Goal: Check status

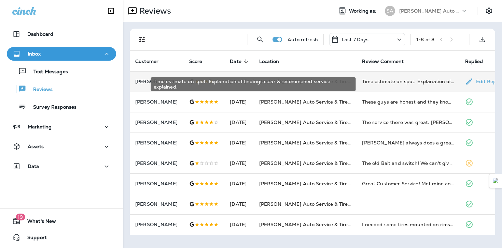
click at [395, 82] on div "Time estimate on spot. Explanation of findings clear & recommened service expla…" at bounding box center [408, 81] width 92 height 7
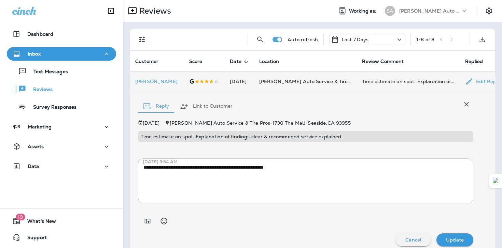
scroll to position [6, 0]
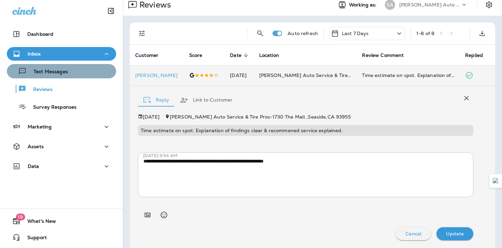
click at [42, 78] on button "Text Messages" at bounding box center [61, 71] width 109 height 14
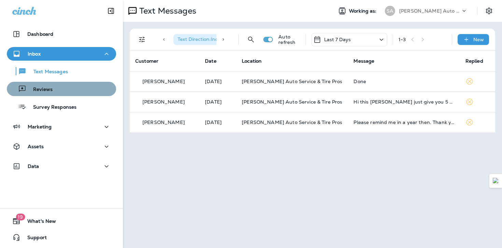
click at [43, 95] on button "Reviews" at bounding box center [61, 89] width 109 height 14
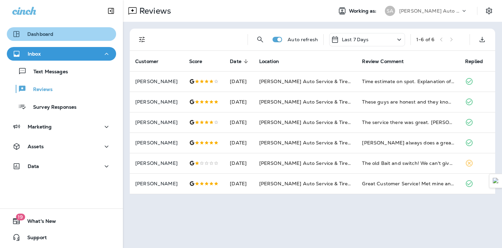
click at [41, 29] on button "Dashboard" at bounding box center [61, 34] width 109 height 14
